Goal: Find specific page/section: Find specific page/section

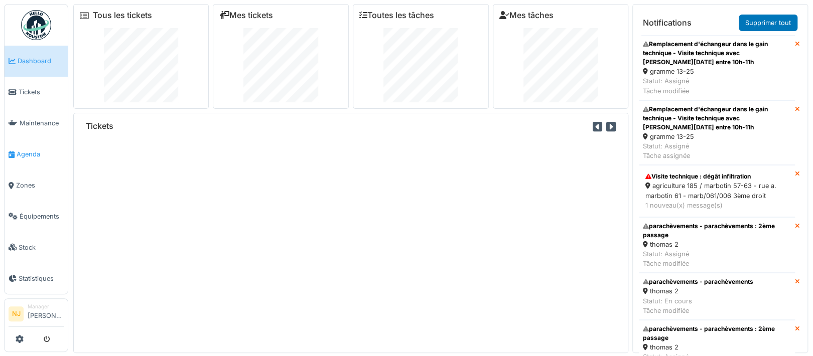
click at [26, 150] on span "Agenda" at bounding box center [40, 155] width 47 height 10
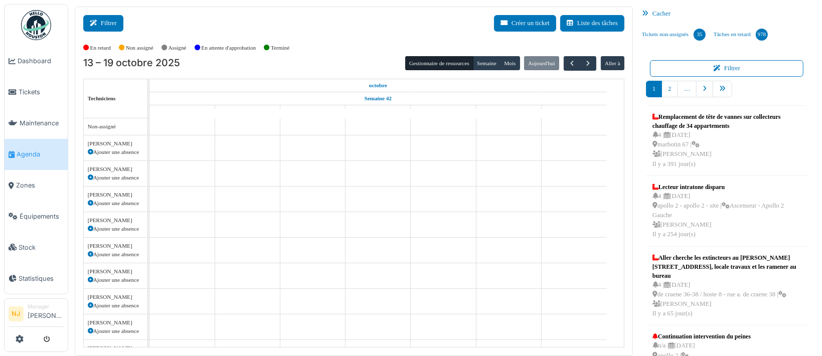
click at [105, 22] on button "Filtrer" at bounding box center [103, 23] width 40 height 17
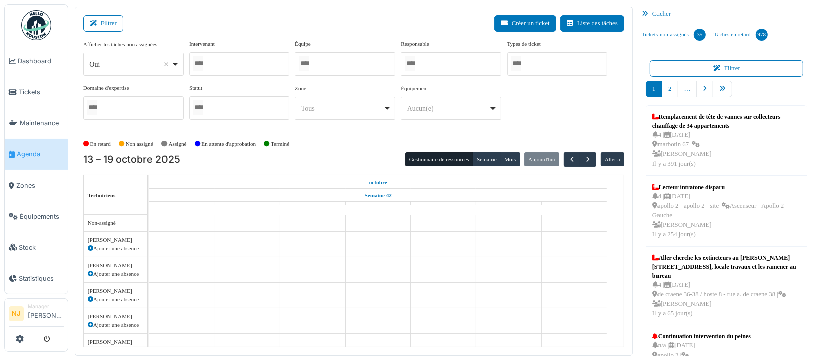
click at [353, 60] on div at bounding box center [345, 64] width 100 height 24
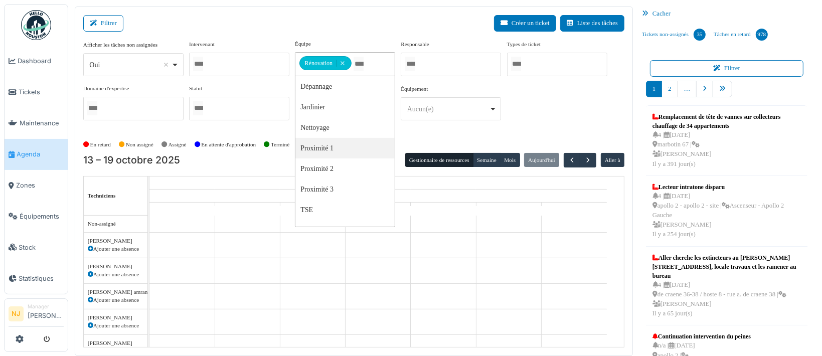
click at [204, 20] on div "Filtrer Créer un ticket Liste des tâches" at bounding box center [353, 27] width 541 height 25
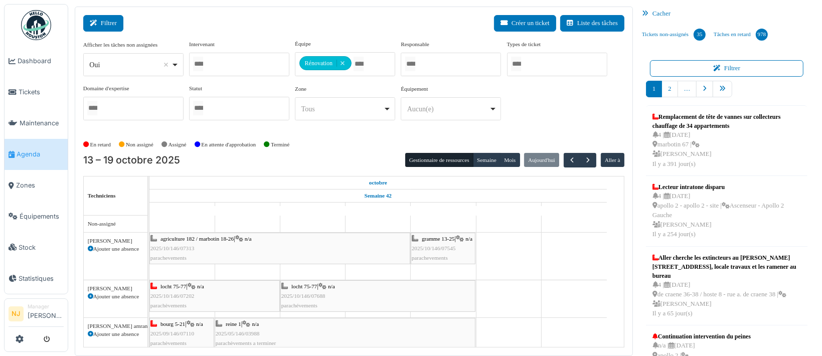
click at [102, 27] on button "Filtrer" at bounding box center [103, 23] width 40 height 17
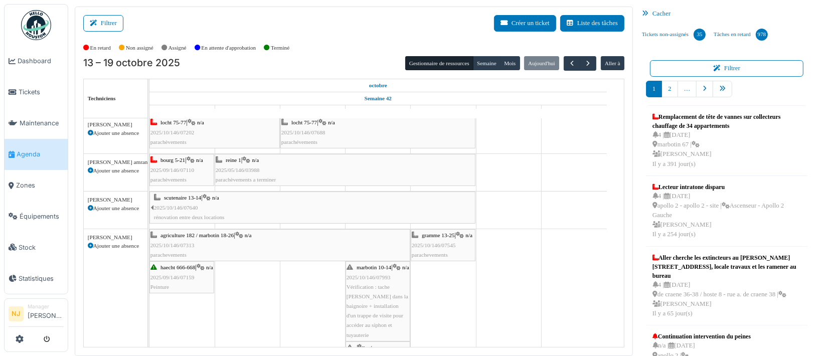
scroll to position [134, 0]
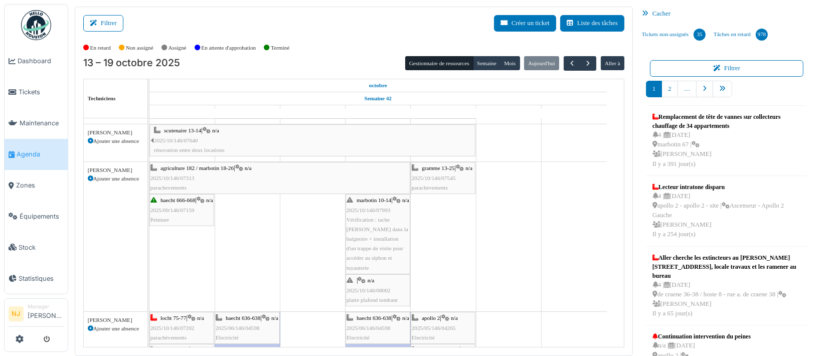
click at [380, 289] on span "2025/10/146/08002" at bounding box center [369, 290] width 44 height 6
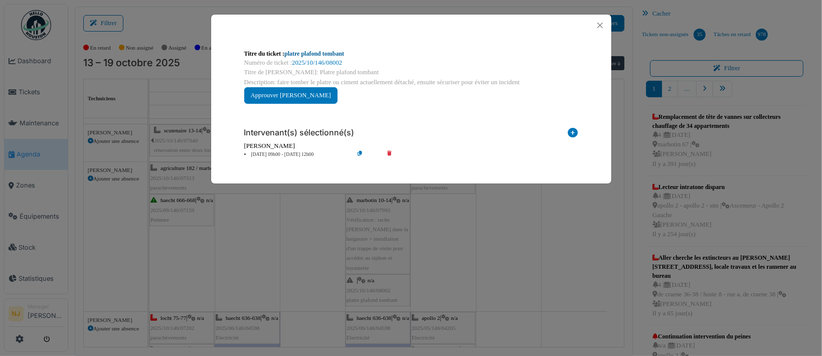
click at [306, 55] on link "platre plafond tombant" at bounding box center [314, 53] width 60 height 7
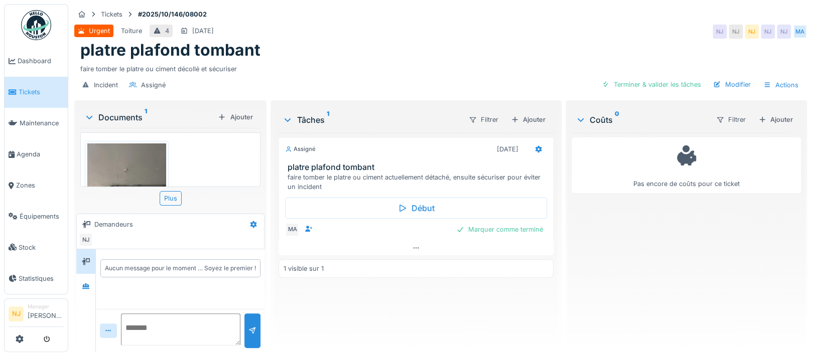
click at [130, 169] on img at bounding box center [126, 195] width 79 height 105
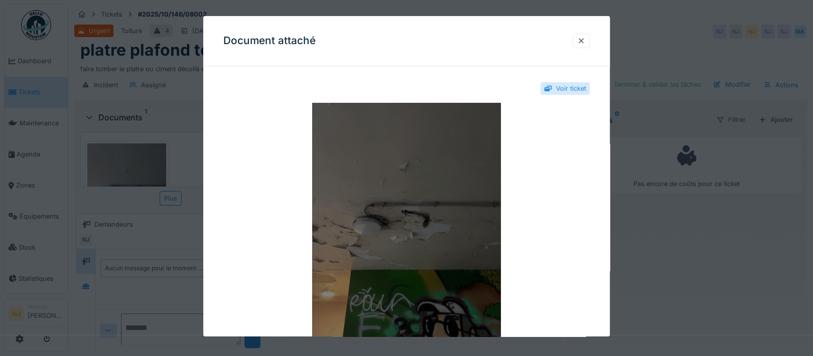
scroll to position [127, 0]
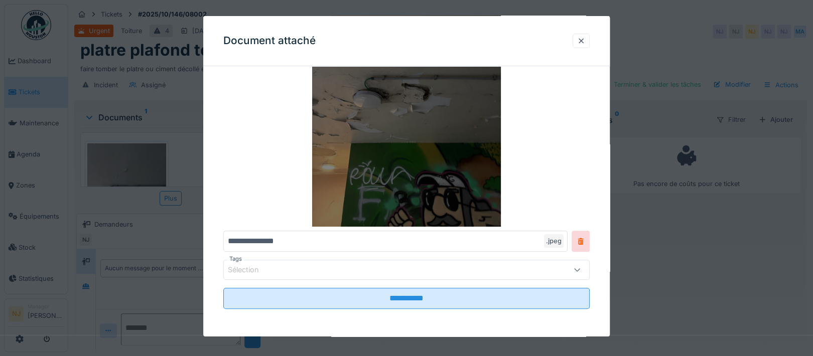
click at [429, 160] on img at bounding box center [406, 101] width 366 height 251
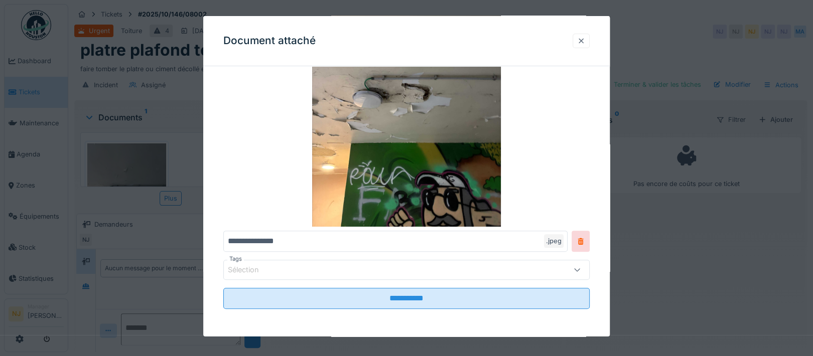
click at [585, 38] on div at bounding box center [581, 41] width 8 height 10
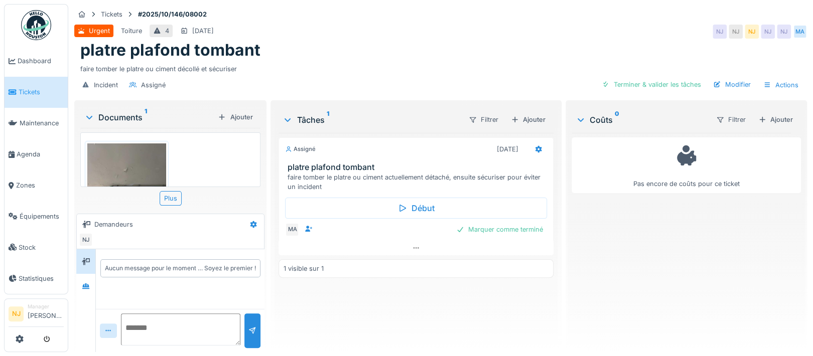
scroll to position [0, 0]
